Goal: Obtain resource: Obtain resource

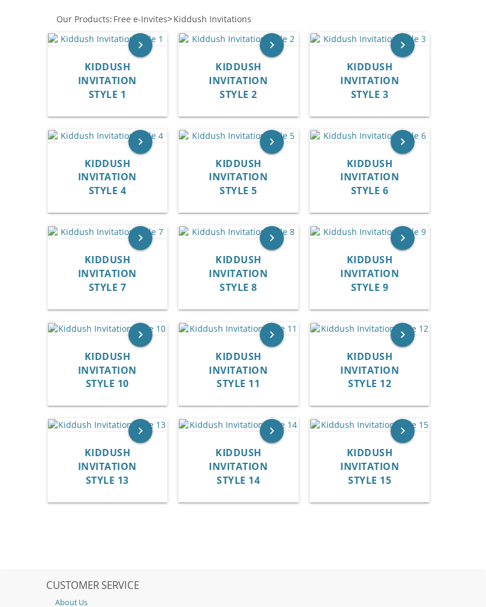
scroll to position [302, 0]
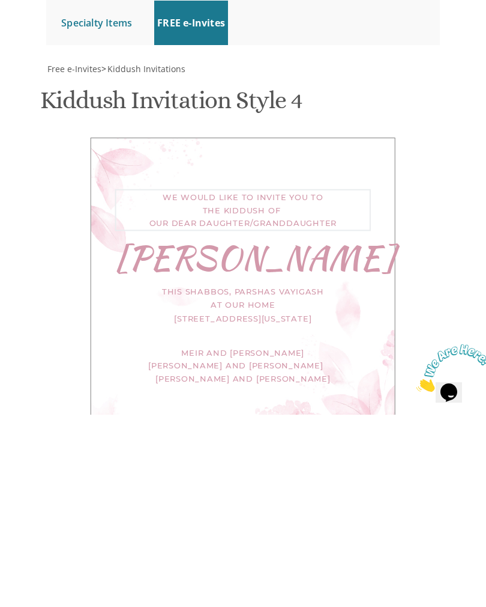
type textarea "We would like to invite you to the kiddush of our dear daughter"
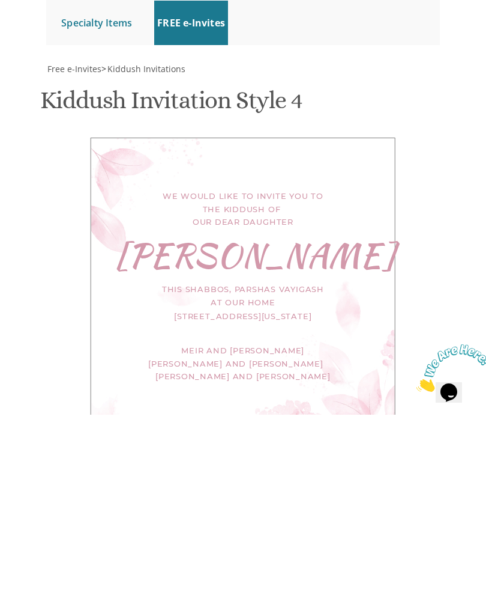
scroll to position [528, 0]
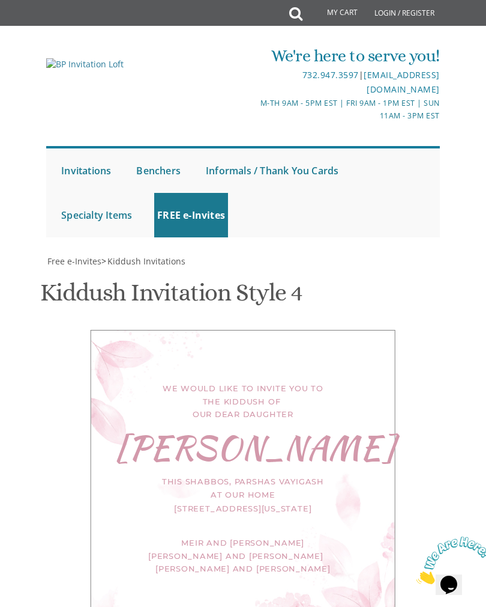
select select "70px"
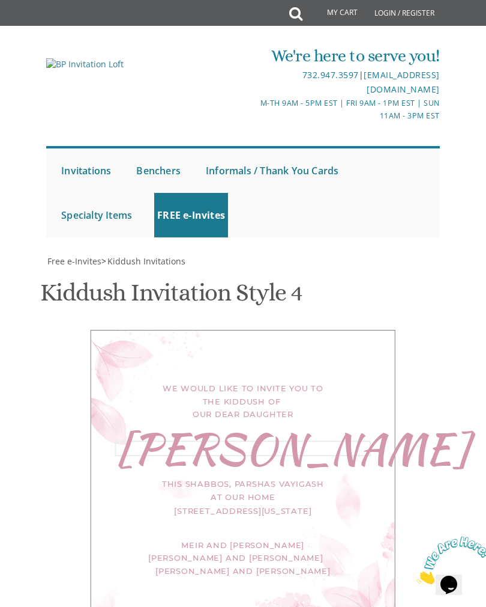
type textarea "N"
type textarea "Devorah"
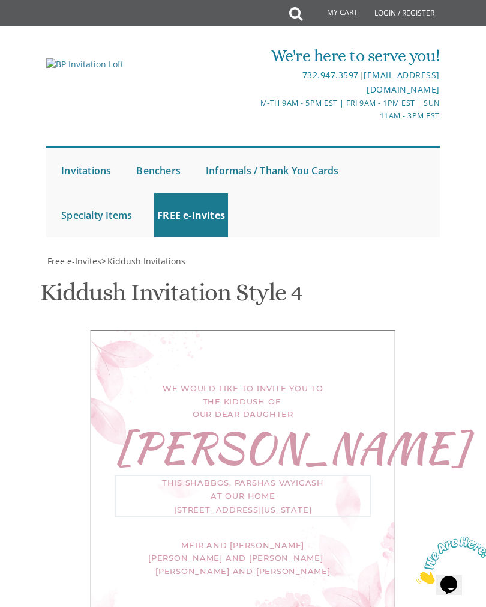
type textarea "This Shabbos, פרשת וילך, שבת שובה at our home 102 Pressburg Ln Lakewood, New Je…"
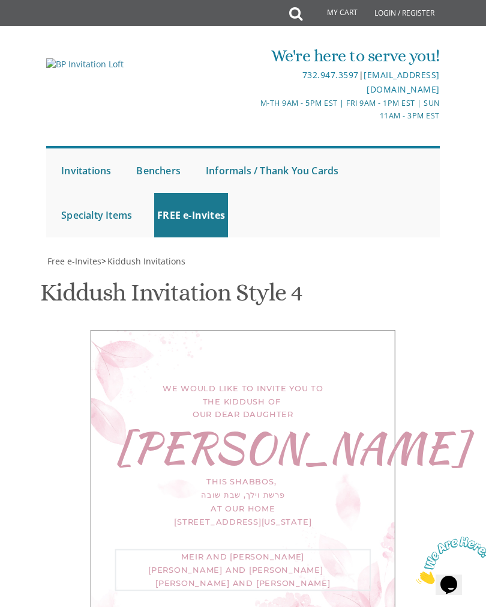
scroll to position [540, 0]
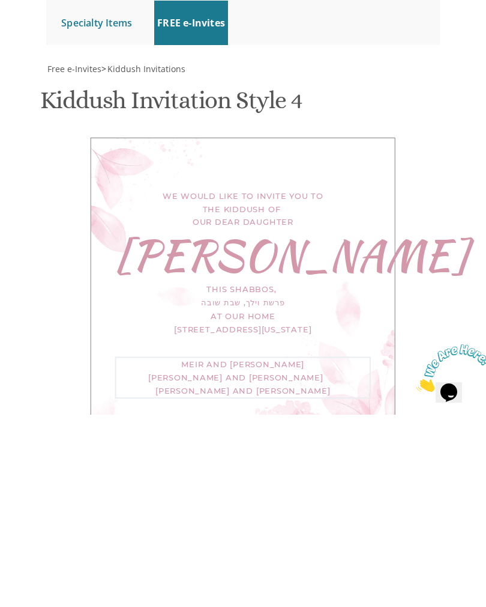
type textarea "Meir"
type textarea "Shmuel and Chavi Deitel For Men Only"
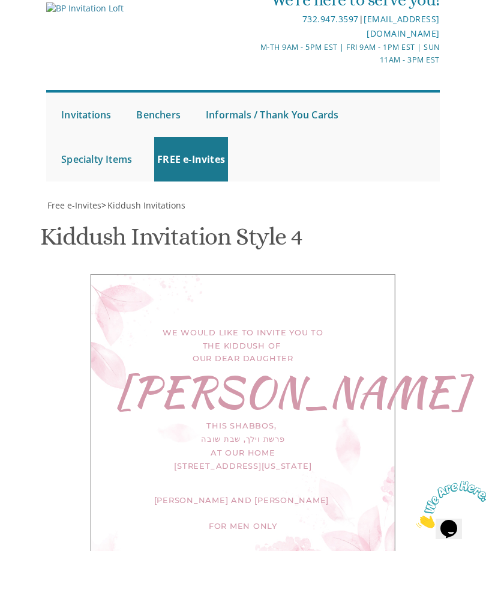
scroll to position [511, 0]
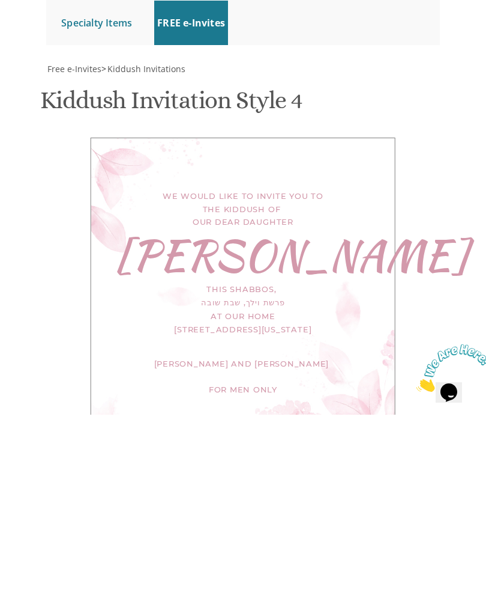
type input "Chavarochel@yahoo.com"
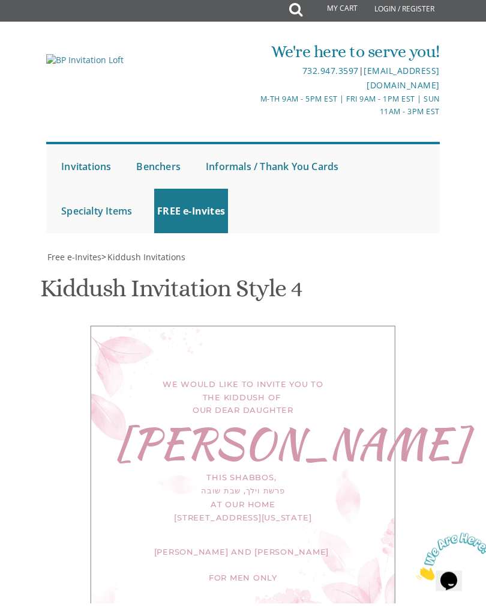
scroll to position [778, 0]
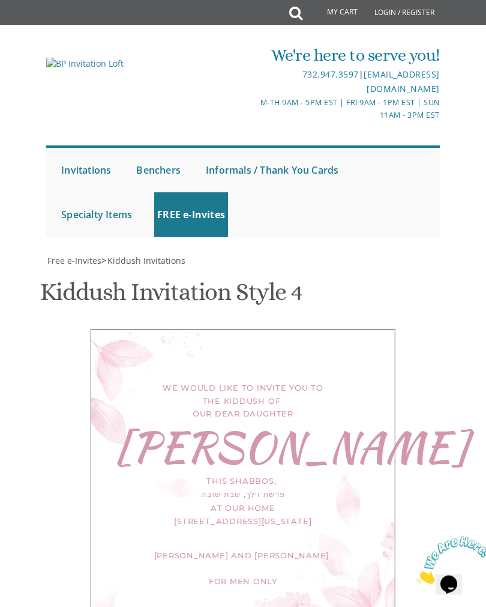
scroll to position [638, 0]
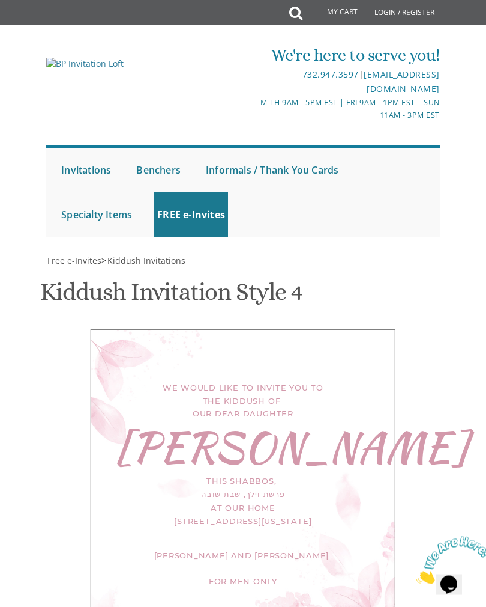
scroll to position [774, 0]
click at [458, 581] on img at bounding box center [454, 559] width 74 height 47
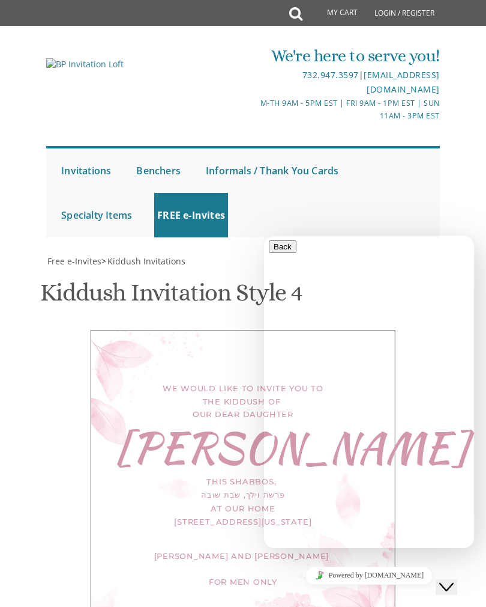
click at [326, 590] on textarea at bounding box center [323, 595] width 109 height 10
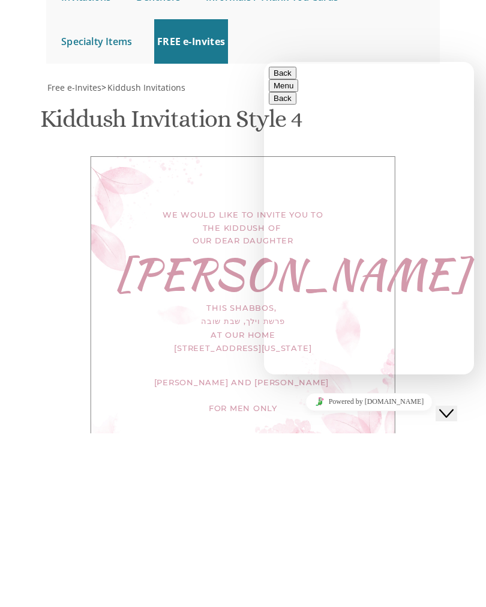
scroll to position [0, 0]
type textarea "Hi how do I download the free invite once I finish creating it"
click at [457, 417] on div "Hi how do I download the free invite once I finish creating it Rate this chat U…" at bounding box center [369, 439] width 201 height 44
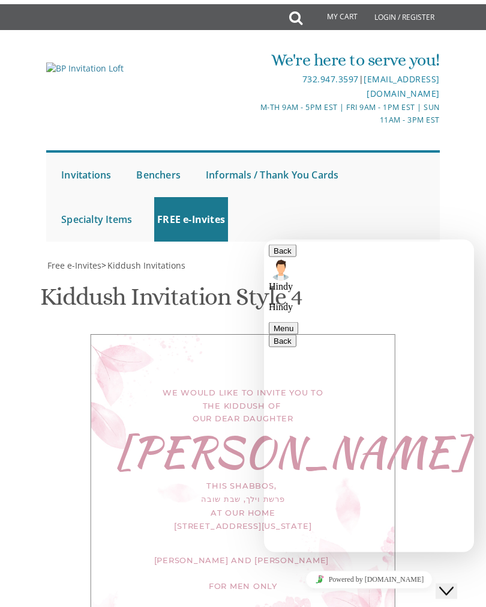
scroll to position [459, 0]
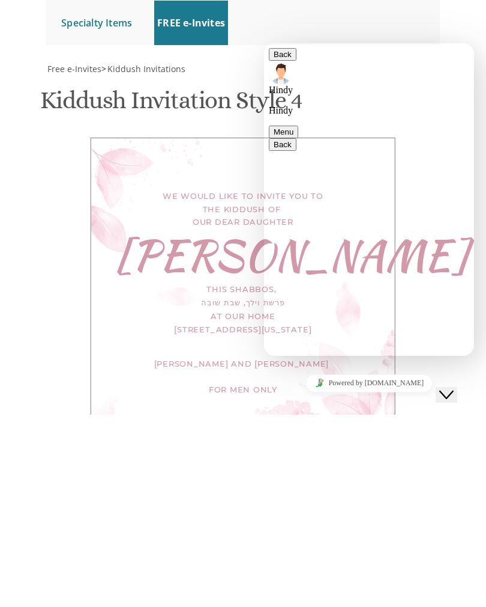
scroll to position [0, 0]
type textarea "I pressed it and only the word came out with a blank background"
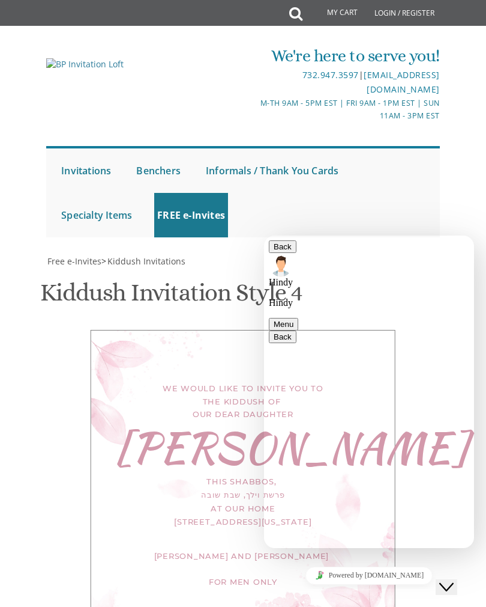
scroll to position [9, 0]
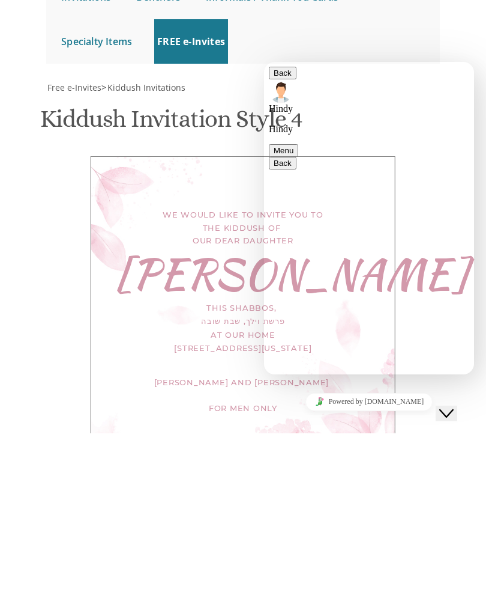
type textarea "Ipad"
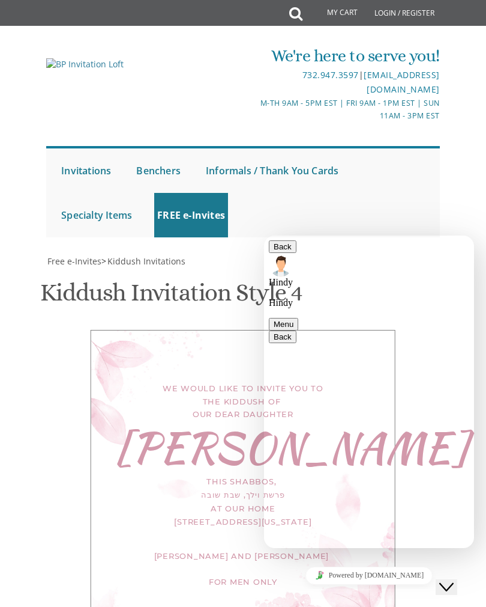
scroll to position [92, 0]
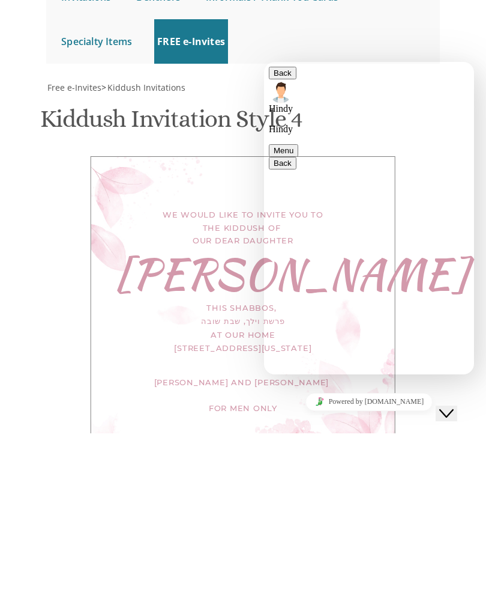
type textarea "Ok thanx so much!"
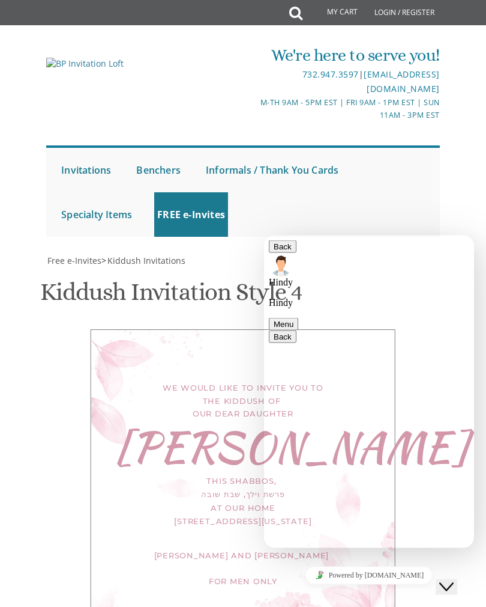
scroll to position [0, 0]
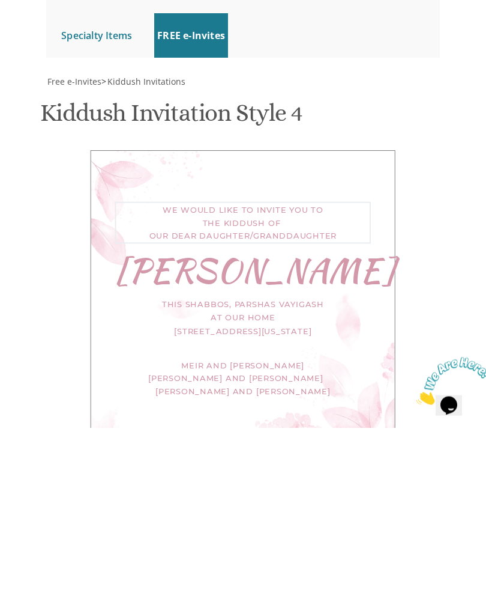
type textarea "We would like to invite you to the kiddush of our dear daughter"
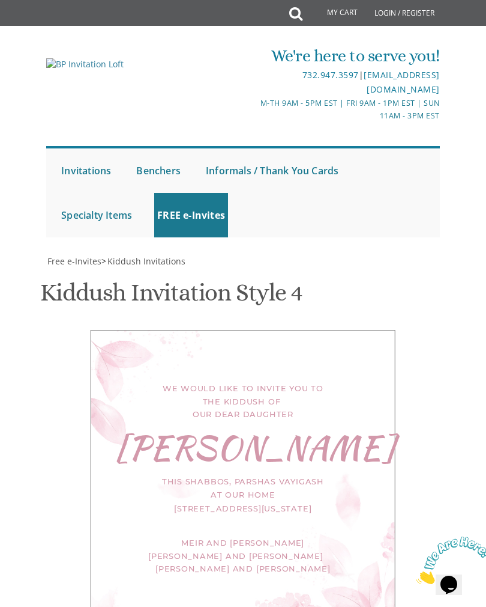
select select "70px"
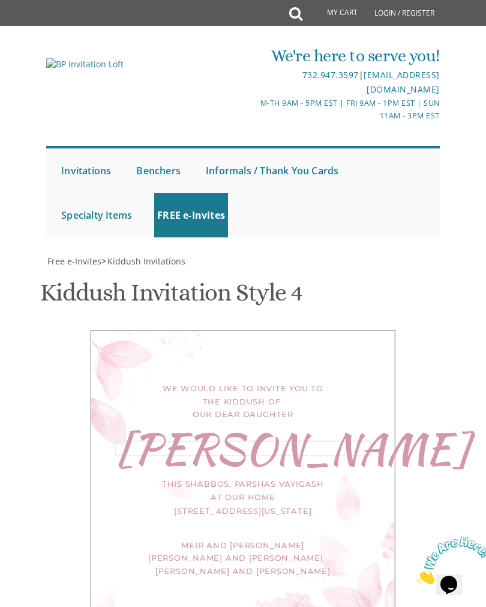
type textarea "N"
type textarea "Devorah"
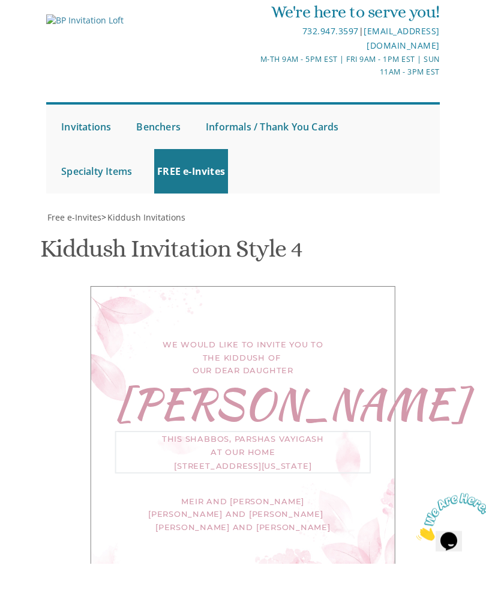
type textarea "This Shabbos, פרשת וילך, שבת שובה at our home 102 Pressburg Ln Lakewood, New Je…"
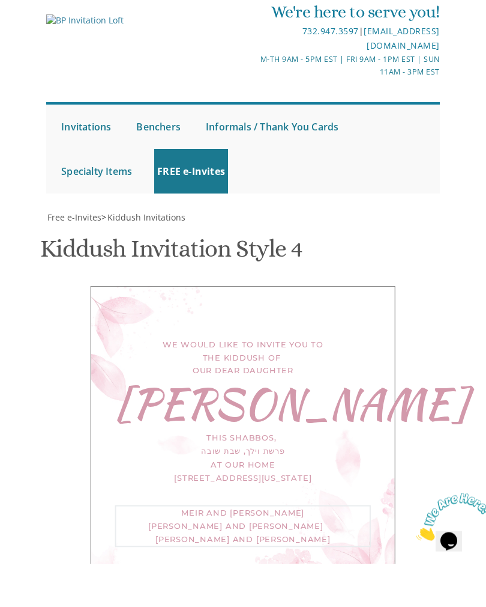
type textarea "Meir and"
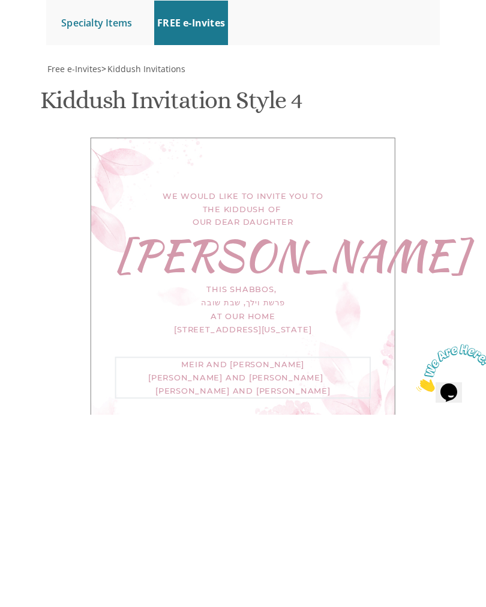
type textarea "Shmuel and Chavi Deitel For Men Only"
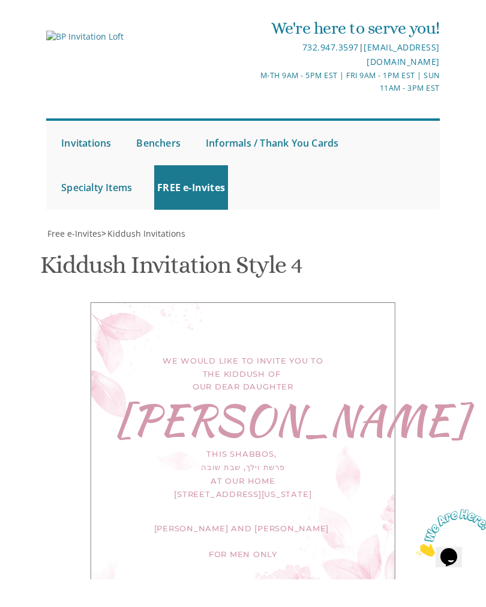
type input "Chavarochel@yahoo.com"
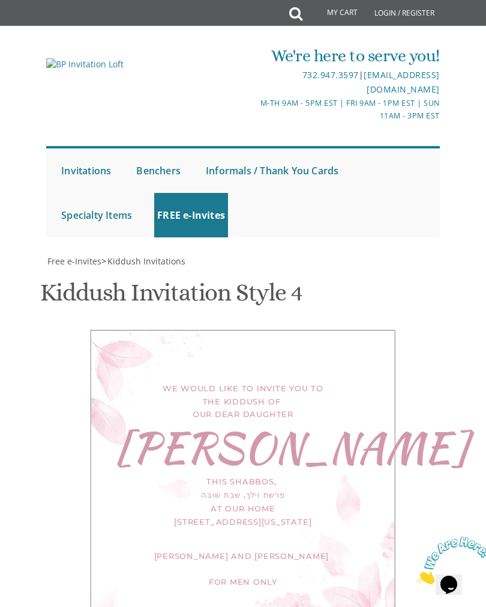
scroll to position [0, 0]
click at [357, 399] on div "We would like to invite you to the kiddush of our dear daughter" at bounding box center [243, 401] width 256 height 40
click at [371, 398] on div "We would like to invite you to the kiddush of our dear daughter" at bounding box center [243, 401] width 256 height 40
click at [381, 422] on div "We would like to invite you to the kiddush of our dear daughter Devorah This Sh…" at bounding box center [243, 482] width 305 height 304
click at [130, 335] on div "We would like to invite you to the kiddush of our dear daughter Devorah This Sh…" at bounding box center [243, 482] width 305 height 304
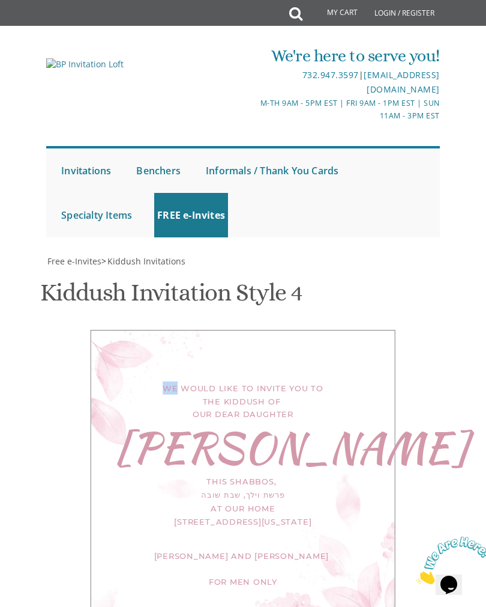
scroll to position [104, 0]
click at [398, 342] on div "We would like to invite you to the kiddush of our dear daughter Devorah This Sh…" at bounding box center [243, 482] width 383 height 304
click at [404, 330] on div "We would like to invite you to the kiddush of our dear daughter Devorah This Sh…" at bounding box center [243, 482] width 383 height 304
click at [381, 358] on div "We would like to invite you to the kiddush of our dear daughter Devorah This Sh…" at bounding box center [243, 482] width 305 height 304
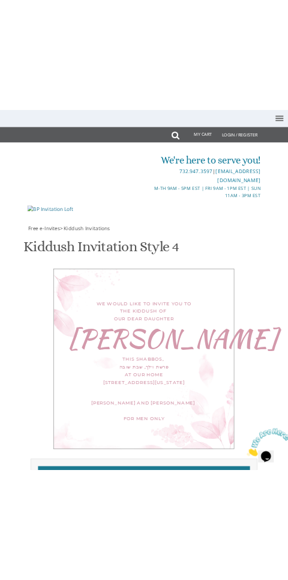
scroll to position [0, 0]
